Goal: Task Accomplishment & Management: Manage account settings

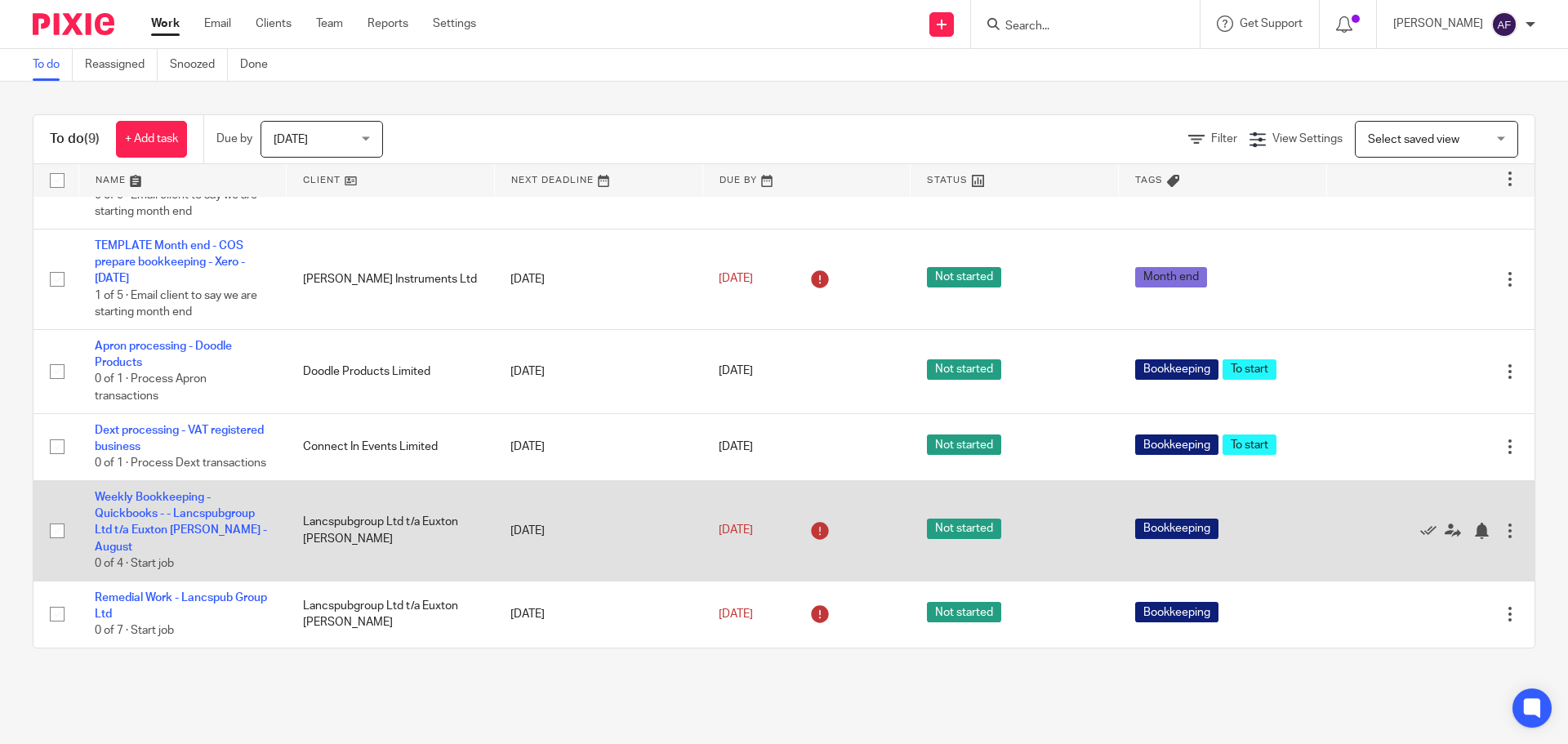
scroll to position [295, 0]
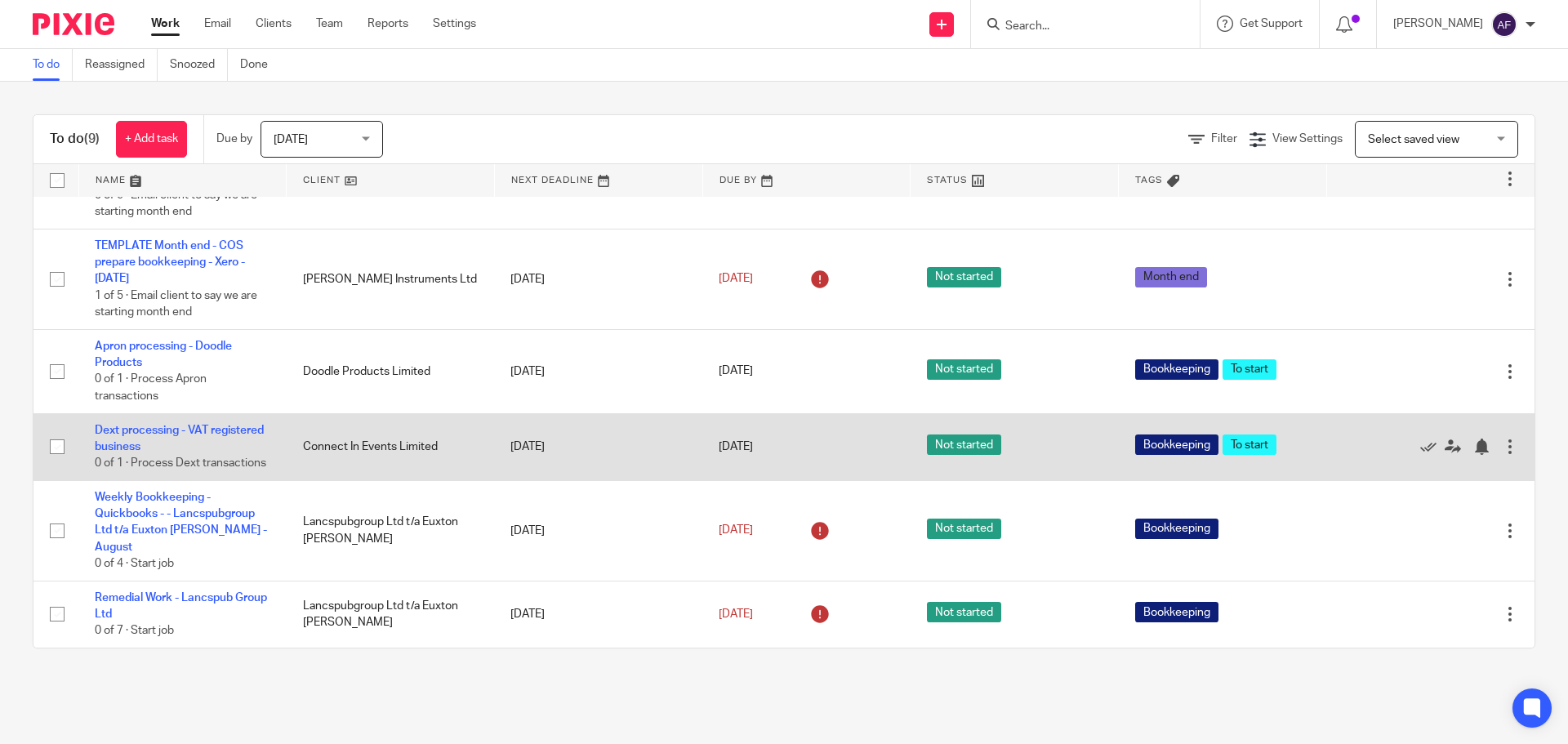
click at [157, 438] on td "Dext processing - VAT registered business 0 of 1 · Process Dext transactions" at bounding box center [182, 447] width 208 height 67
click at [146, 444] on link "Dext processing - VAT registered business" at bounding box center [179, 439] width 169 height 27
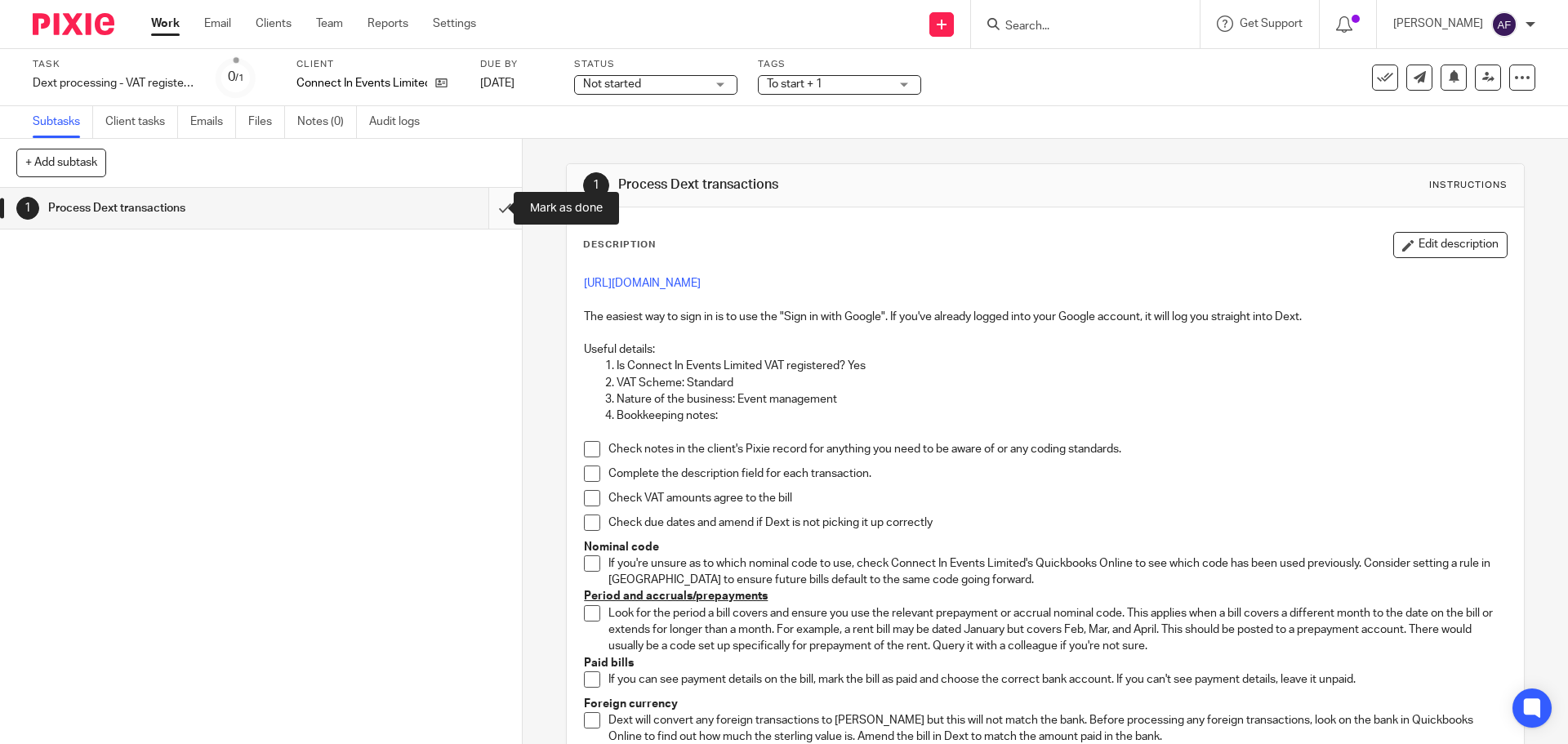
click at [487, 207] on input "submit" at bounding box center [260, 208] width 522 height 41
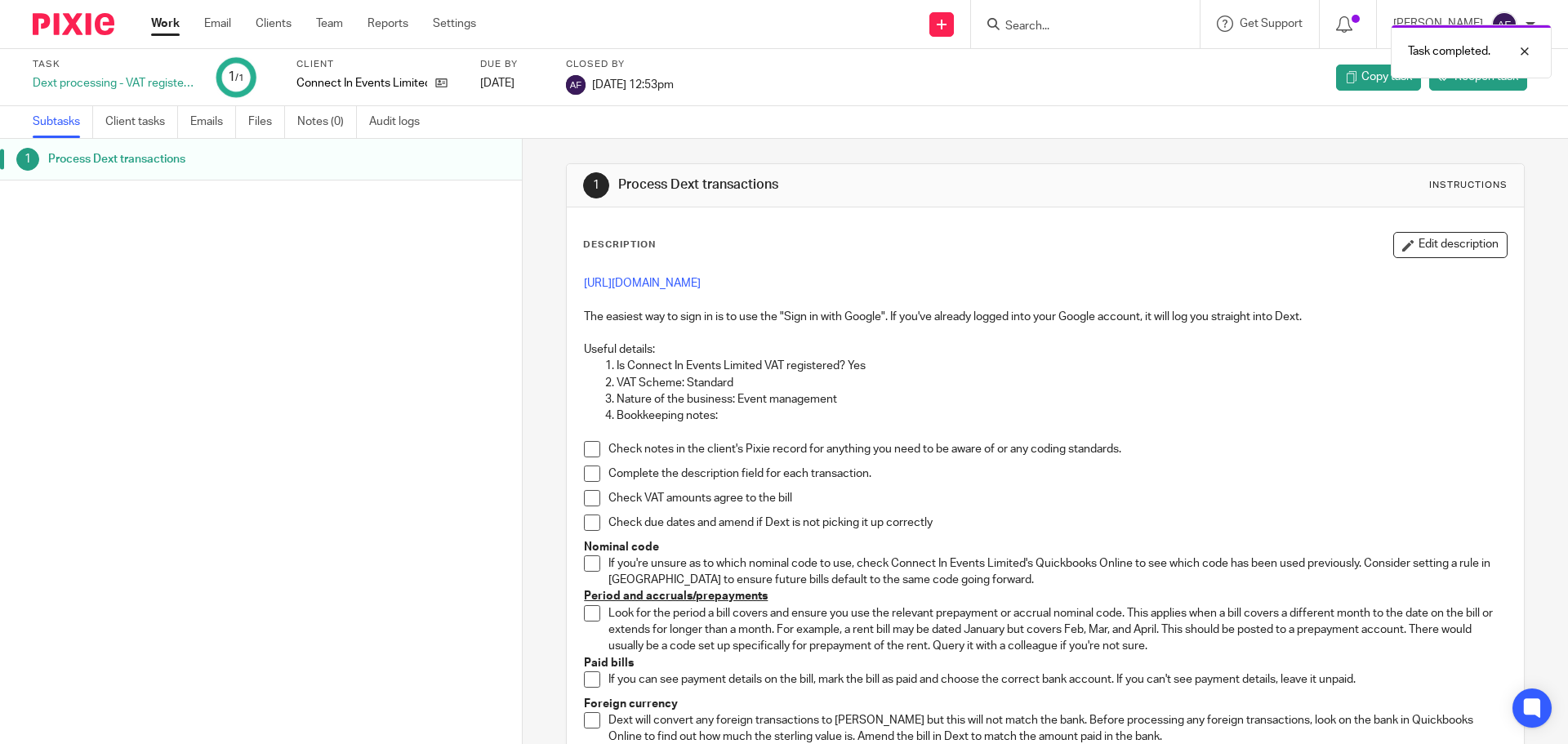
click at [162, 21] on link "Work" at bounding box center [166, 24] width 28 height 17
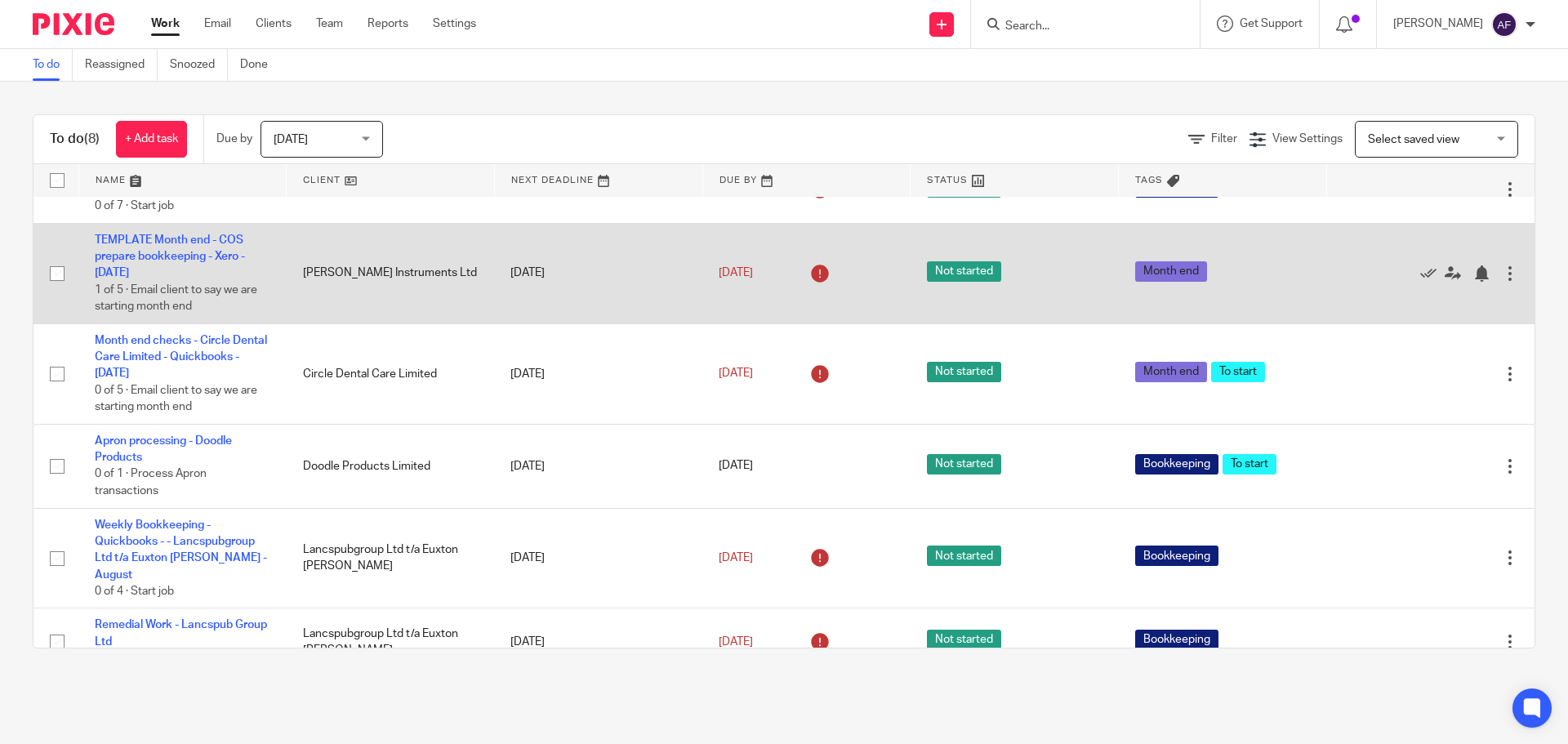
scroll to position [211, 0]
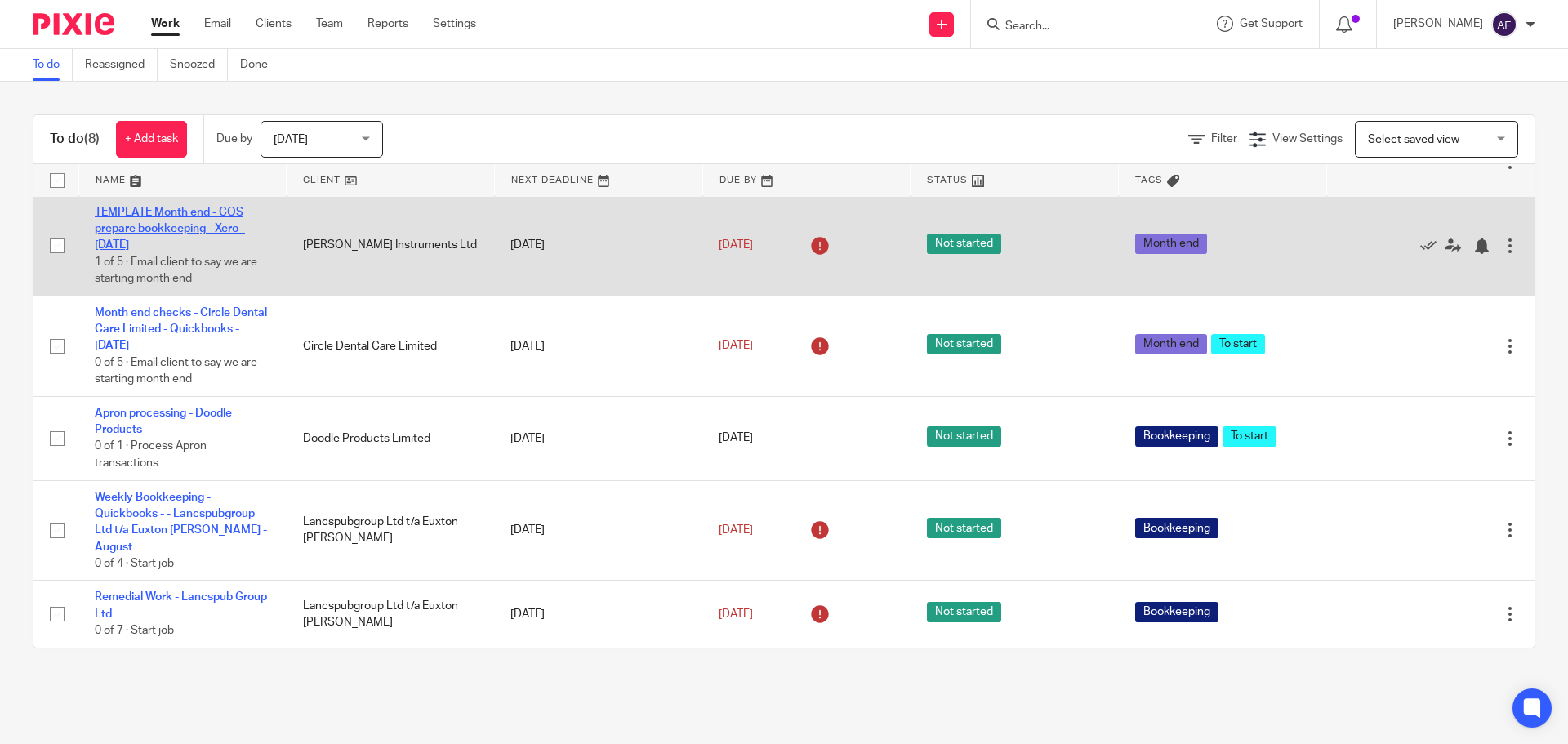
click at [200, 242] on link "TEMPLATE Month end - COS prepare bookkeeping - Xero - [DATE]" at bounding box center [170, 229] width 151 height 45
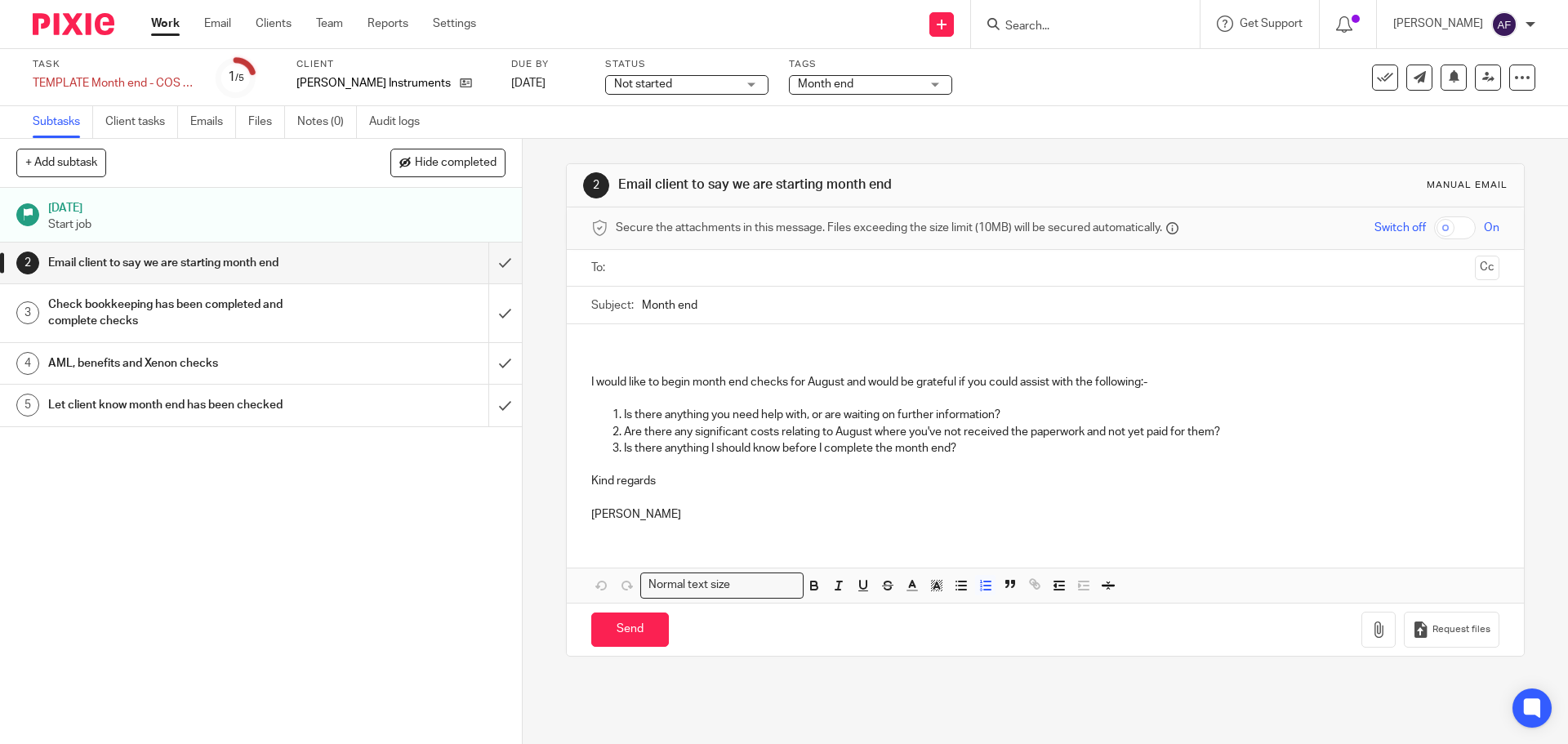
click at [723, 414] on p "Is there anything you need help with, or are waiting on further information?" at bounding box center [1061, 415] width 874 height 17
click at [758, 426] on p "Are there any significant costs relating to August where you've not received th…" at bounding box center [1061, 433] width 874 height 17
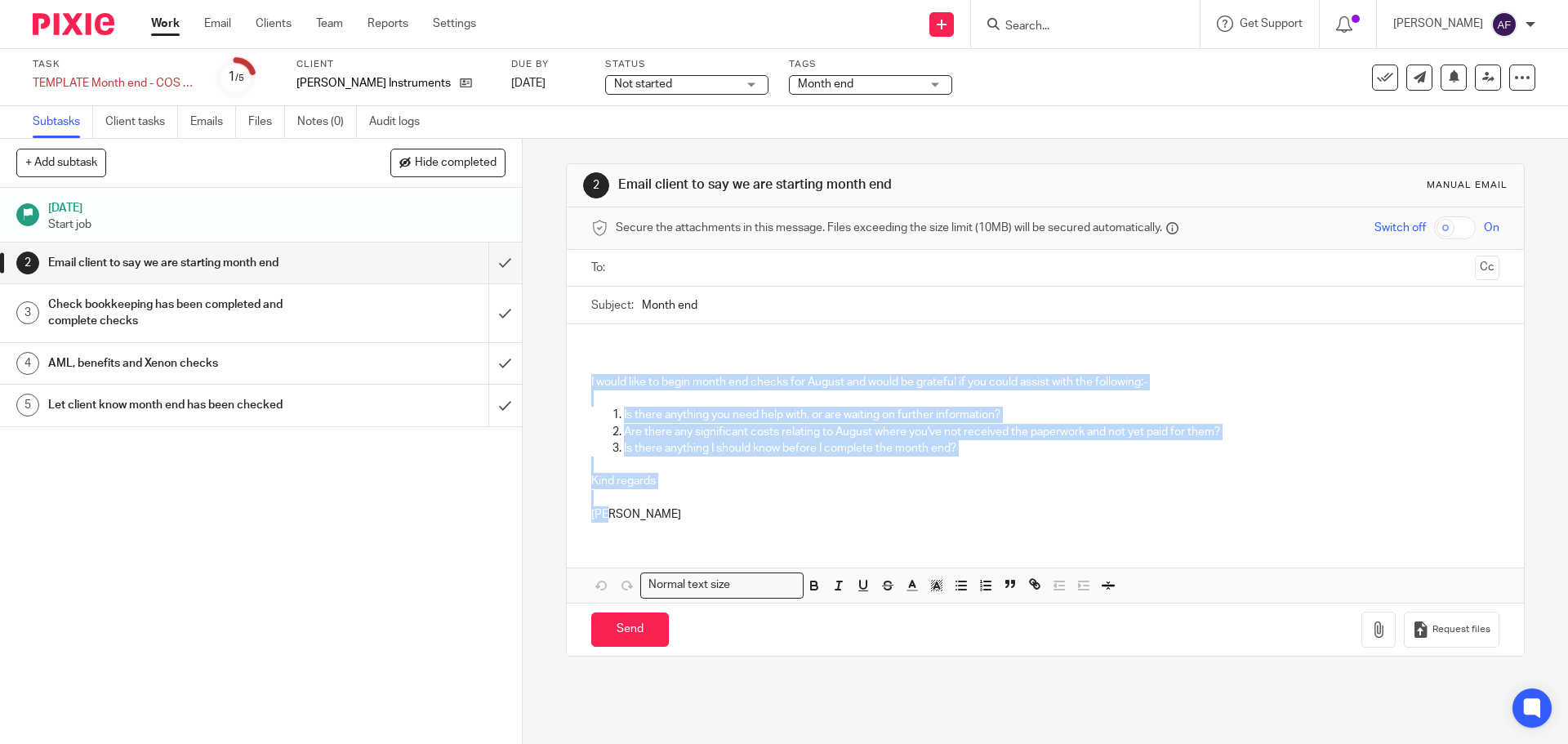
drag, startPoint x: 631, startPoint y: 523, endPoint x: 575, endPoint y: 389, distance: 145.2
click at [575, 389] on div "I would like to begin month end checks for August and would be grateful if you …" at bounding box center [1045, 429] width 957 height 211
copy div "I would like to begin month end checks for August and would be grateful if you …"
click at [882, 514] on p "Amy" at bounding box center [1045, 515] width 908 height 17
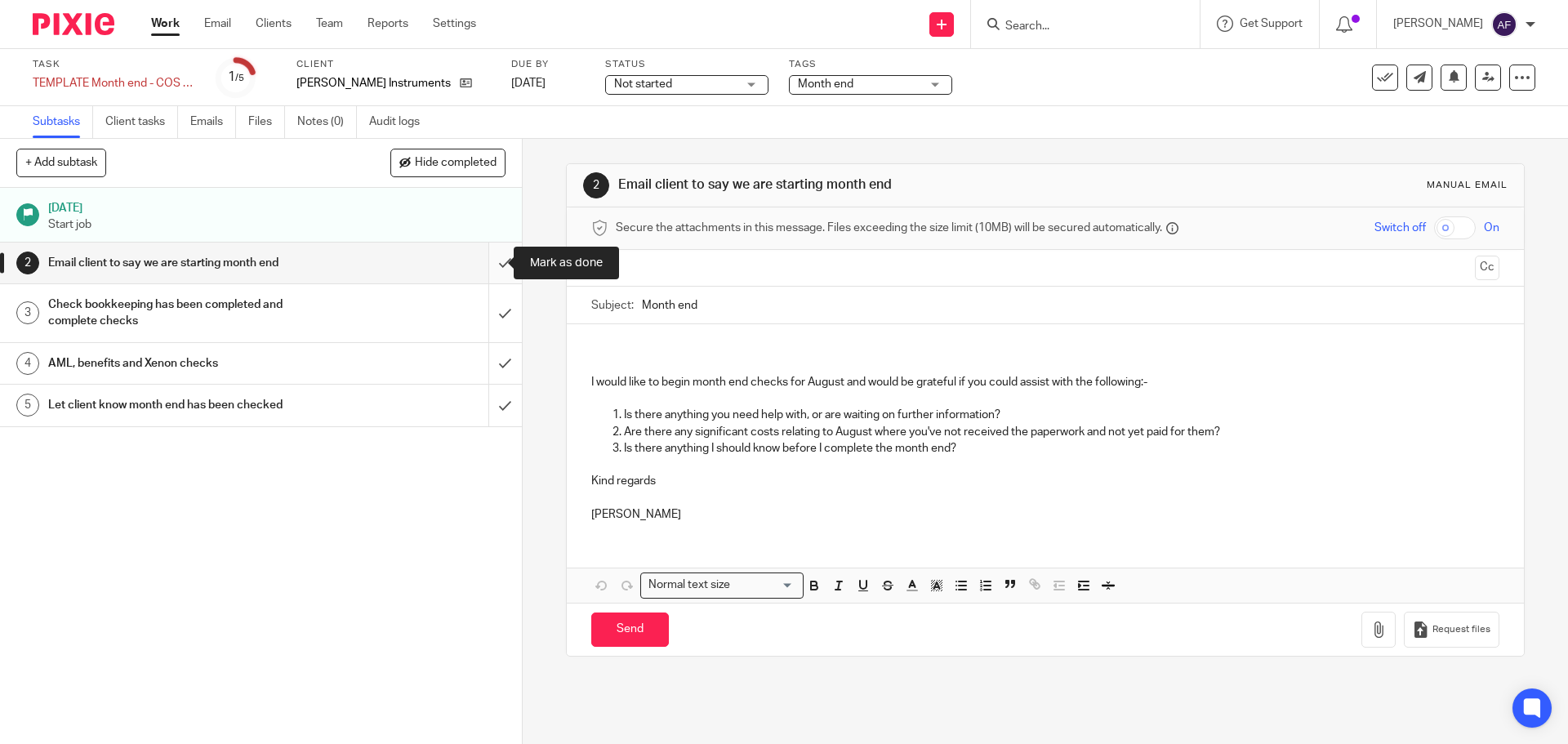
click at [500, 269] on input "submit" at bounding box center [260, 263] width 522 height 41
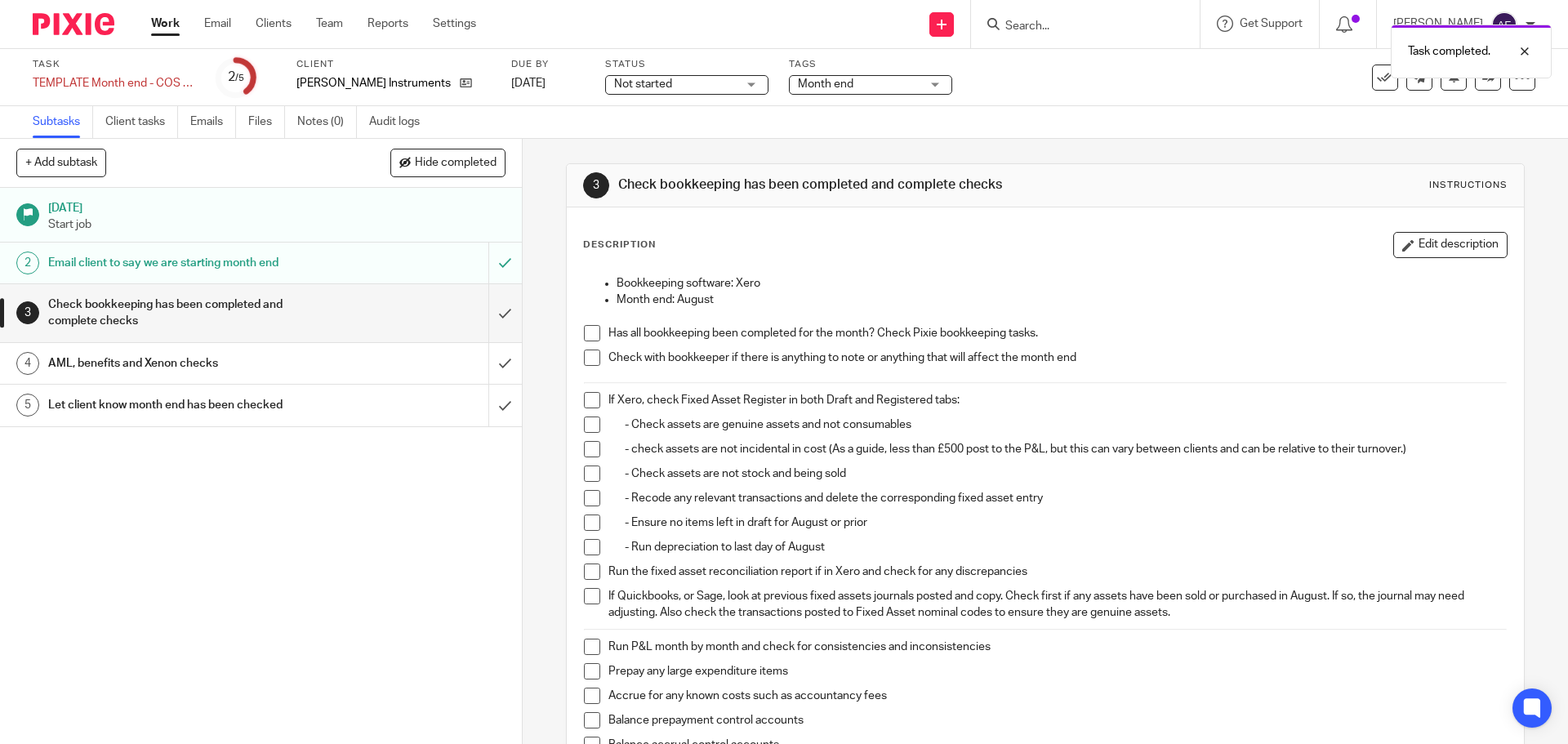
click at [151, 15] on div "Work Email Clients Team Reports Settings Work Email Clients Team Reports Settin…" at bounding box center [318, 24] width 366 height 48
click at [163, 26] on link "Work" at bounding box center [166, 24] width 28 height 17
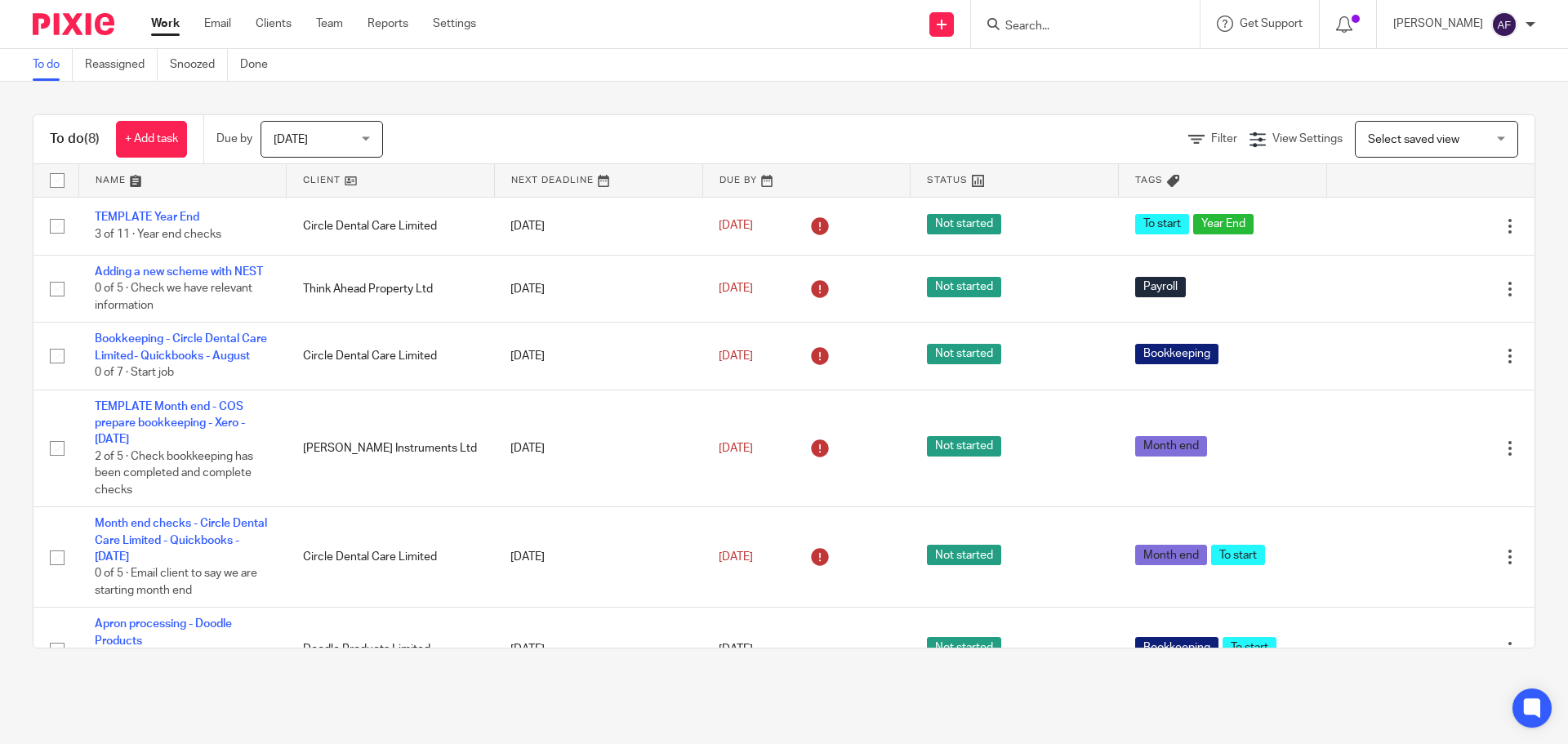
click at [493, 140] on div "Filter View Settings View Settings Manage saved views Select saved view Select …" at bounding box center [973, 139] width 1123 height 37
click at [564, 52] on div "To do Reassigned Snoozed Done" at bounding box center [784, 65] width 1568 height 32
click at [653, 138] on div "Filter View Settings View Settings Manage saved views Select saved view Select …" at bounding box center [973, 139] width 1123 height 37
